Goal: Find specific page/section: Find specific page/section

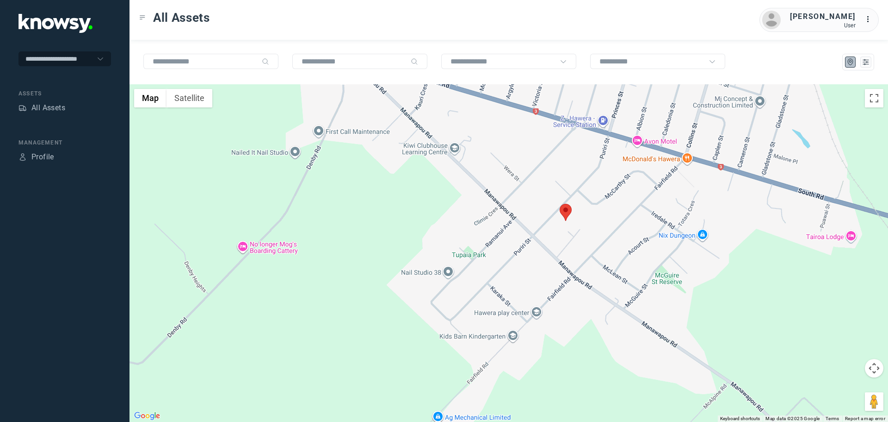
click at [560, 204] on area at bounding box center [560, 204] width 0 height 0
click at [566, 204] on span "View Asset" at bounding box center [557, 207] width 37 height 6
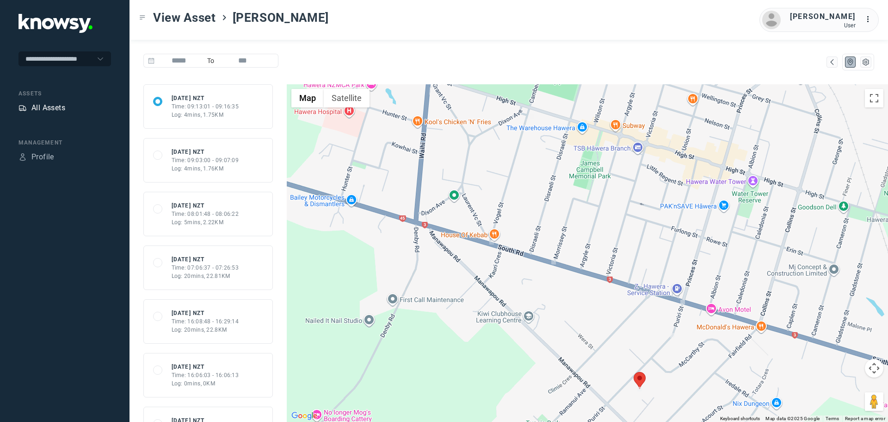
click at [57, 109] on div "All Assets" at bounding box center [48, 107] width 34 height 11
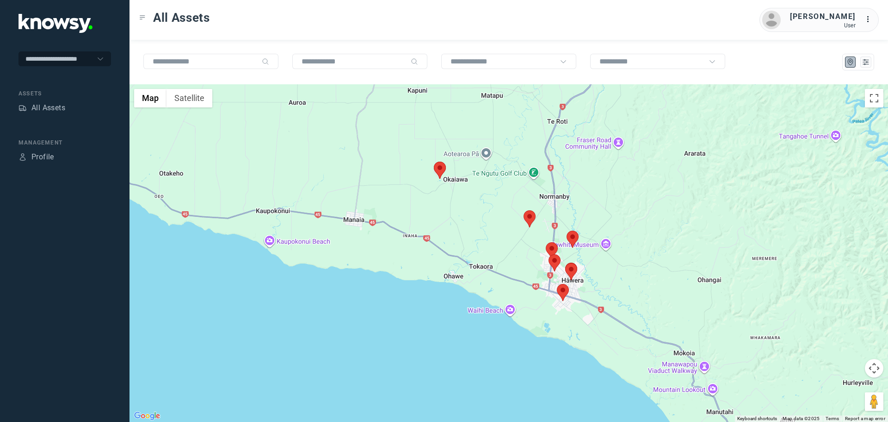
click at [434, 161] on area at bounding box center [434, 161] width 0 height 0
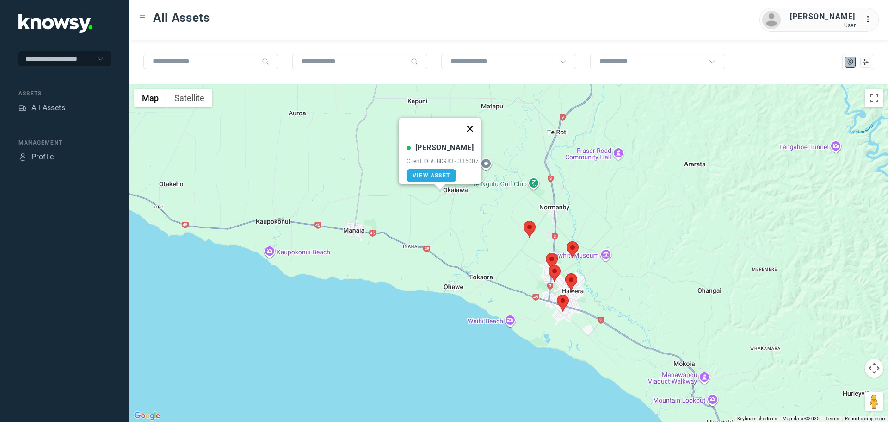
click at [477, 128] on button "Close" at bounding box center [470, 129] width 22 height 22
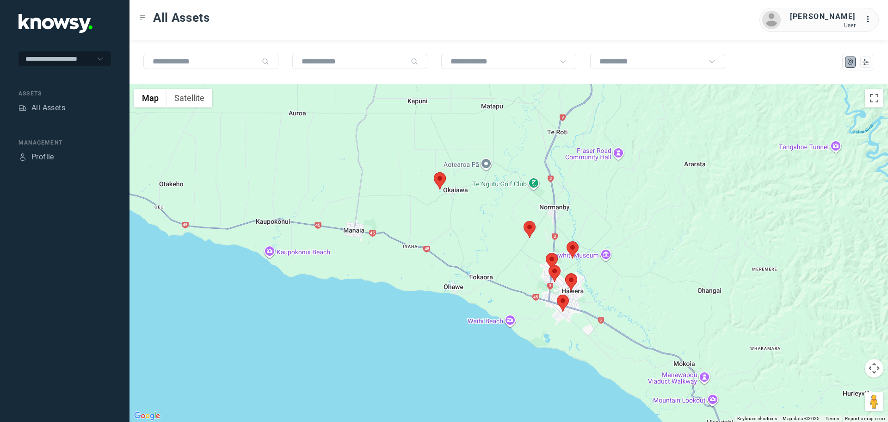
click at [524, 221] on area at bounding box center [524, 221] width 0 height 0
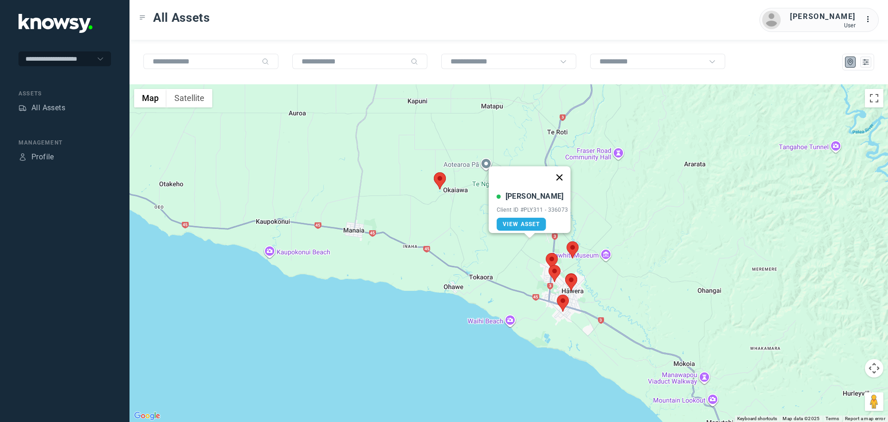
click at [564, 174] on button "Close" at bounding box center [559, 177] width 22 height 22
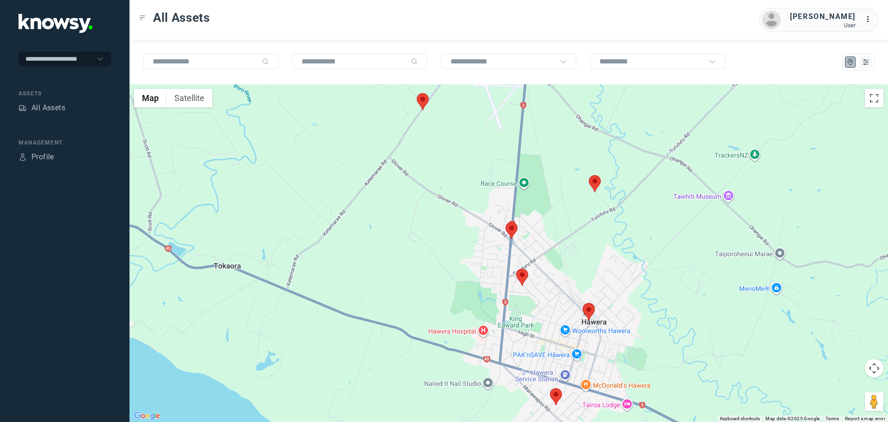
click at [589, 175] on area at bounding box center [589, 175] width 0 height 0
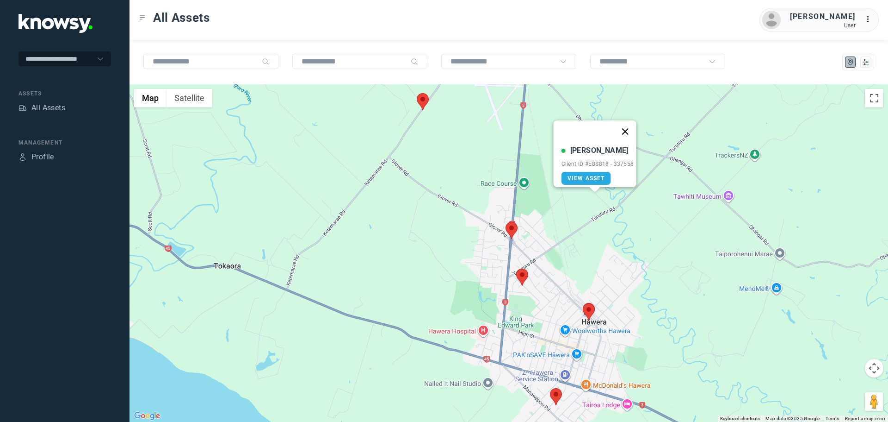
click at [628, 129] on button "Close" at bounding box center [625, 131] width 22 height 22
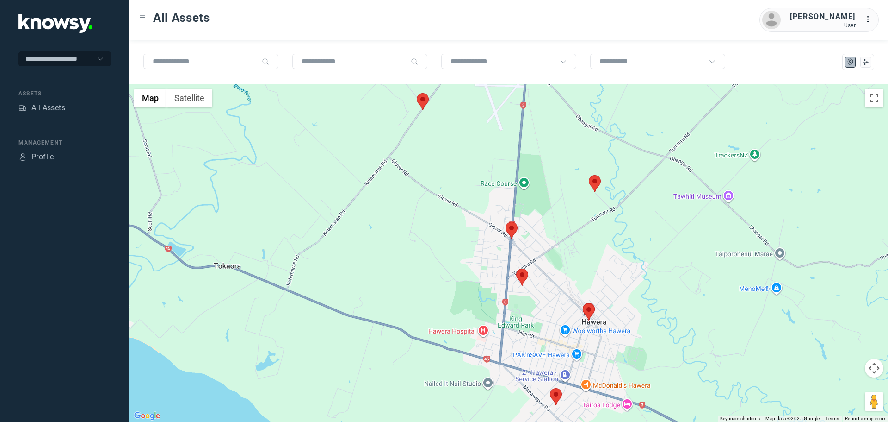
click at [506, 222] on area at bounding box center [506, 222] width 0 height 0
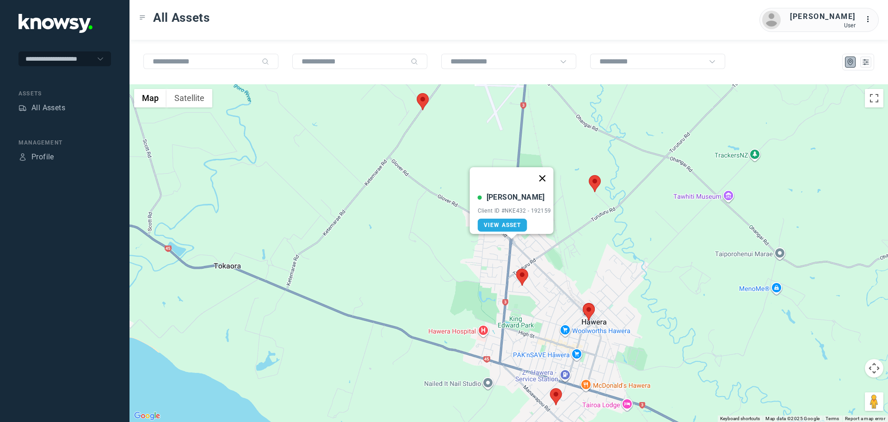
click at [542, 170] on button "Close" at bounding box center [542, 178] width 22 height 22
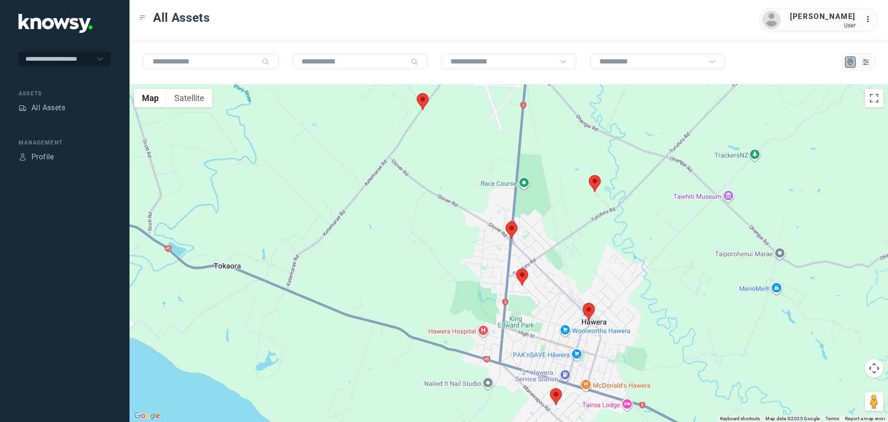
click at [516, 268] on area at bounding box center [516, 268] width 0 height 0
click at [559, 214] on button "Close" at bounding box center [552, 225] width 22 height 22
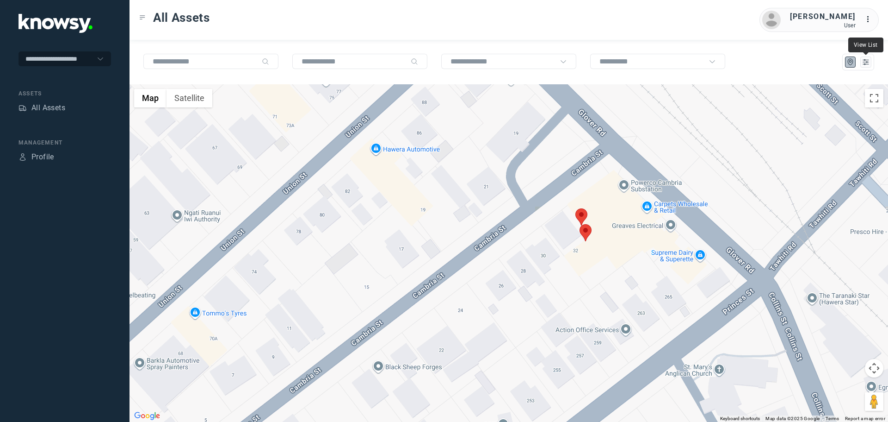
click at [864, 54] on span at bounding box center [866, 52] width 5 height 5
click at [866, 62] on icon "List" at bounding box center [866, 62] width 8 height 8
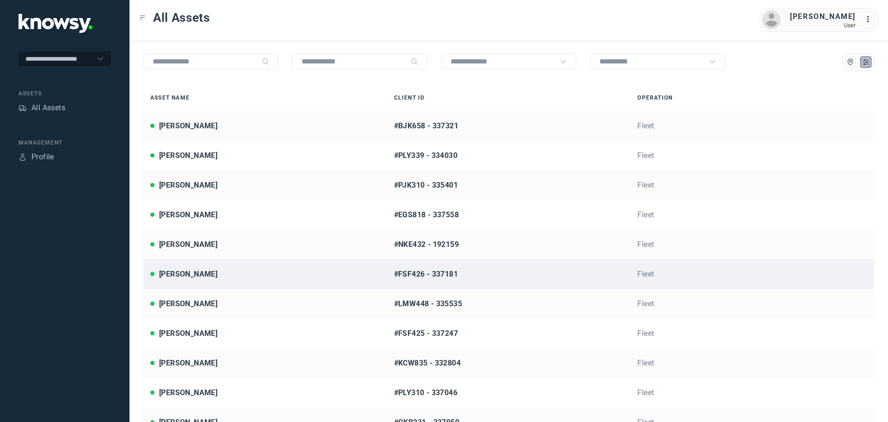
click at [207, 270] on div "[PERSON_NAME]" at bounding box center [265, 273] width 230 height 11
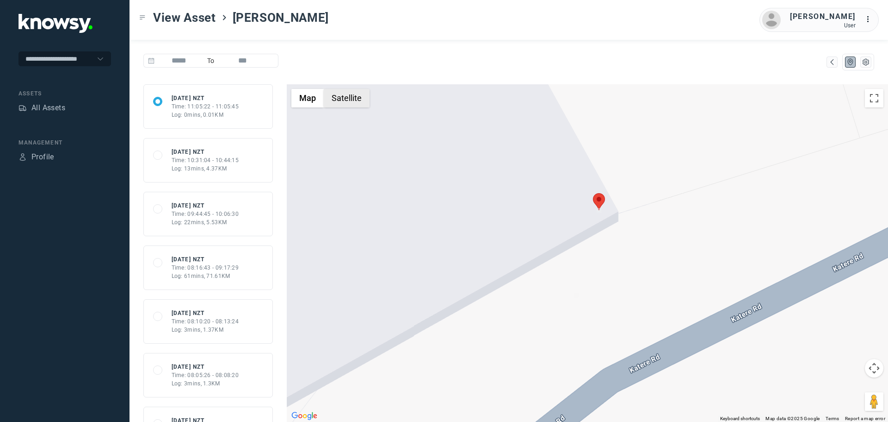
click at [349, 101] on button "Satellite" at bounding box center [347, 98] width 46 height 19
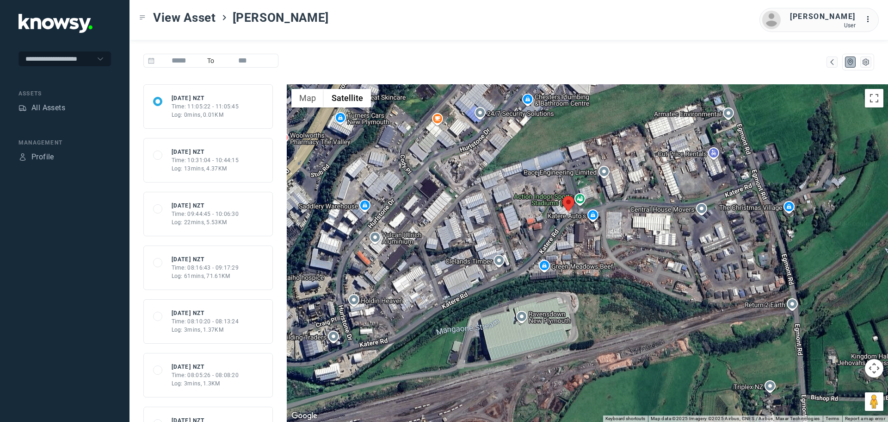
drag, startPoint x: 641, startPoint y: 182, endPoint x: 655, endPoint y: 163, distance: 23.2
click at [655, 163] on div at bounding box center [588, 252] width 602 height 337
click at [60, 106] on div "All Assets" at bounding box center [48, 107] width 34 height 11
